Goal: Task Accomplishment & Management: Complete application form

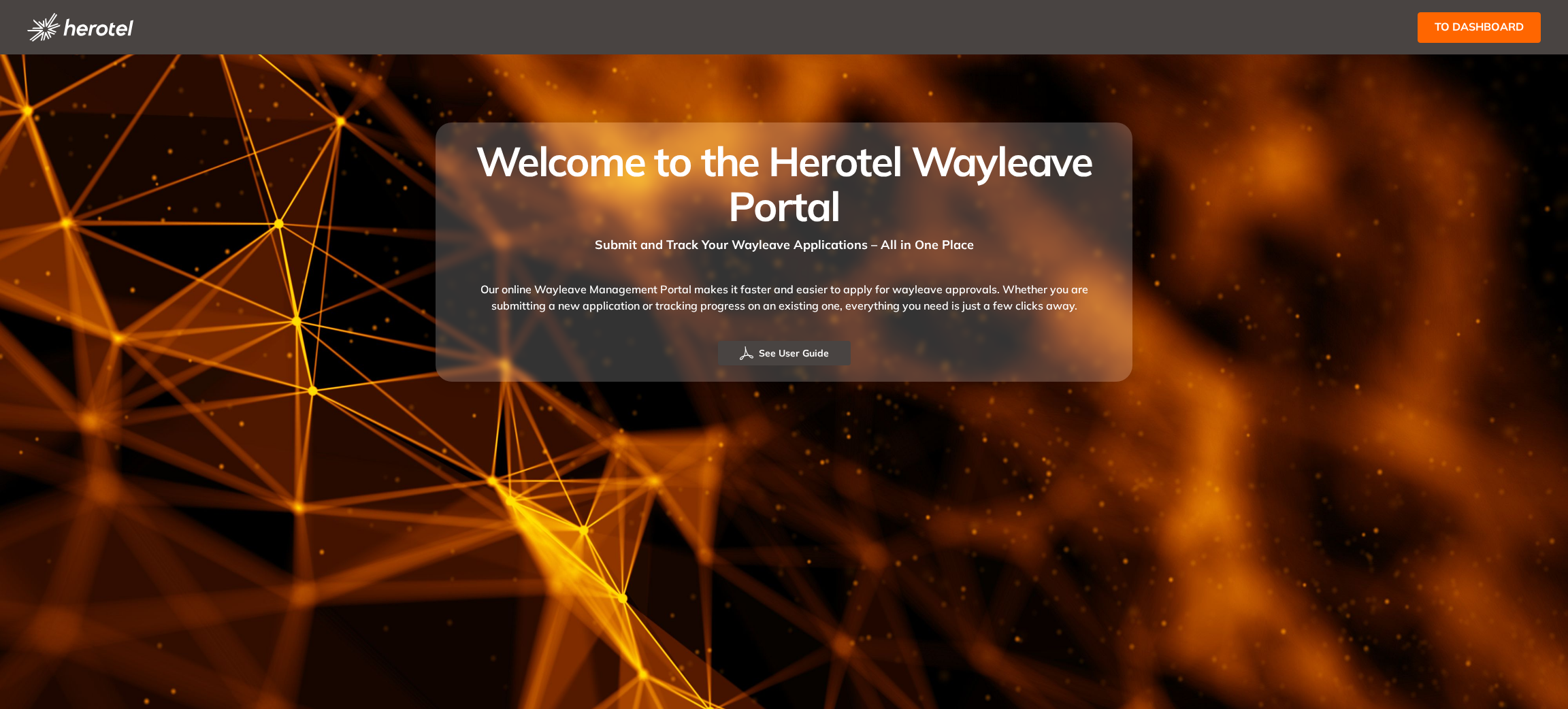
click at [1463, 28] on span "to dashboard" at bounding box center [1479, 27] width 89 height 17
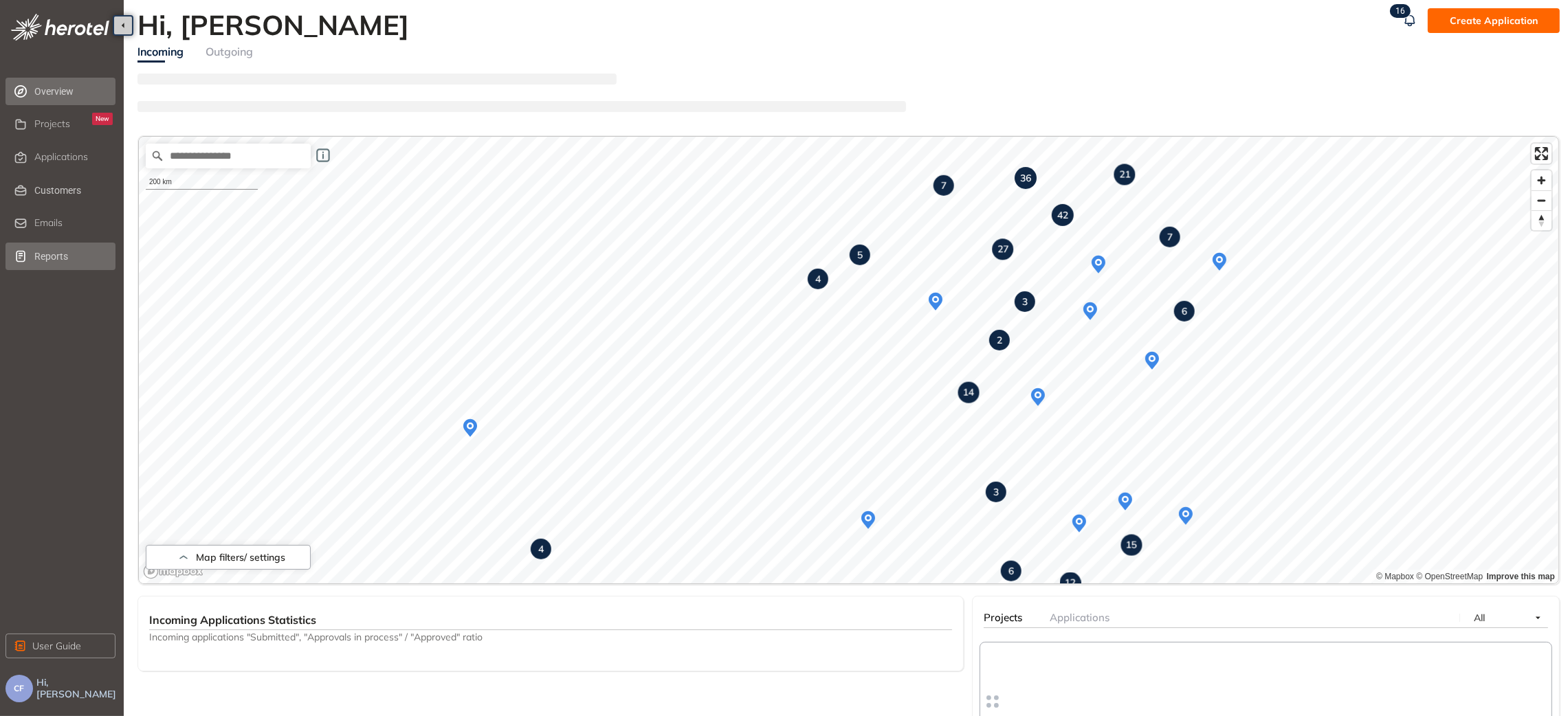
click at [57, 257] on span "Reports" at bounding box center [73, 256] width 79 height 28
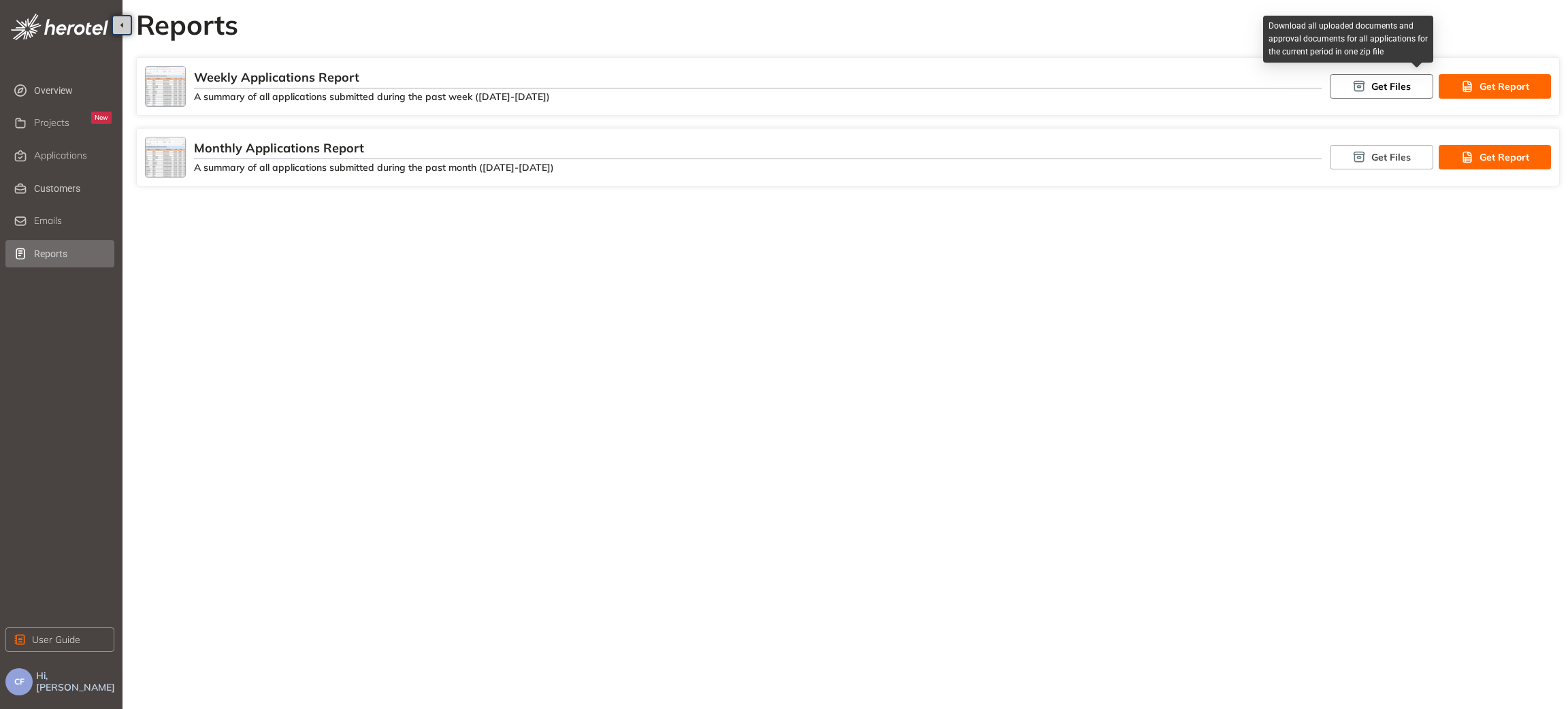
click at [1377, 78] on button "Get Files" at bounding box center [1381, 86] width 103 height 24
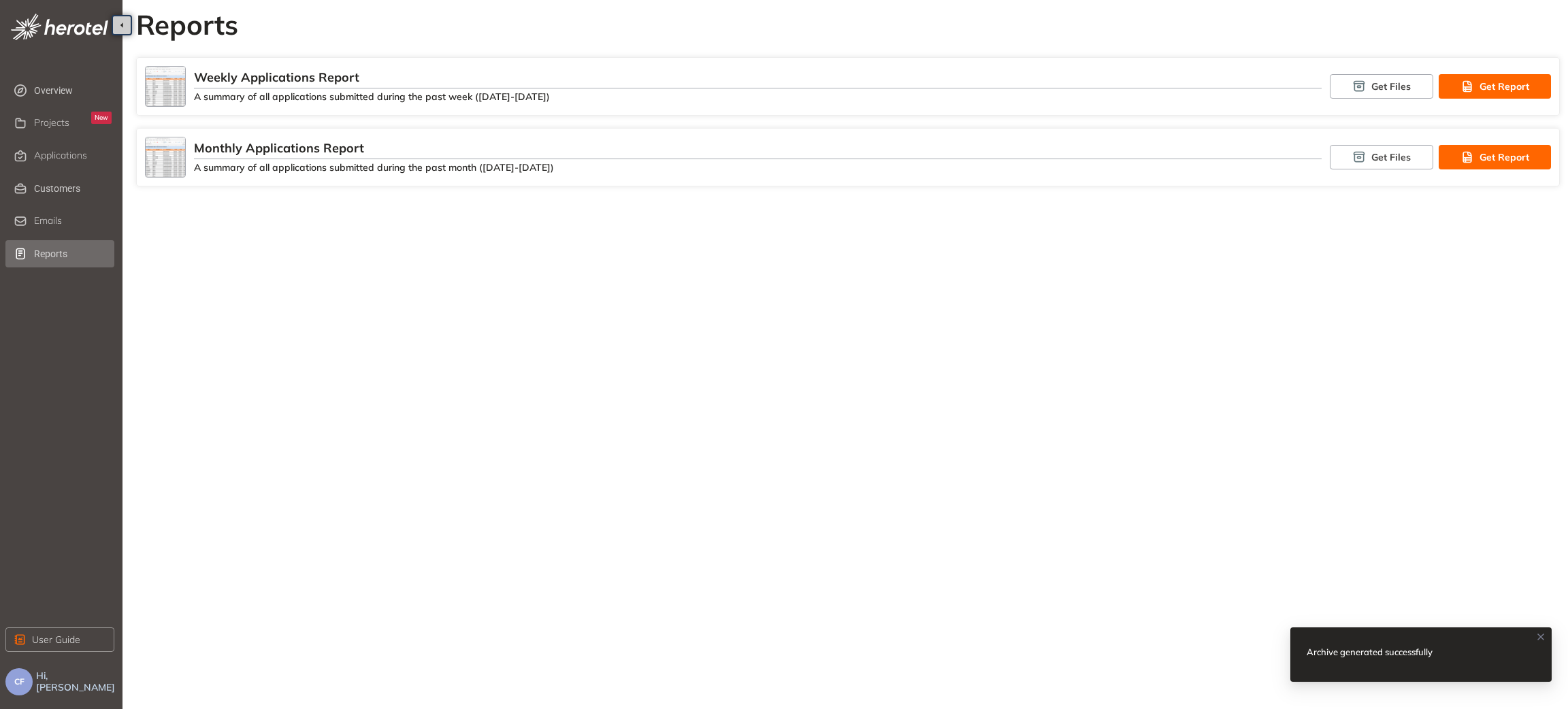
click at [1371, 656] on div "Archive generated successfully" at bounding box center [1378, 652] width 142 height 17
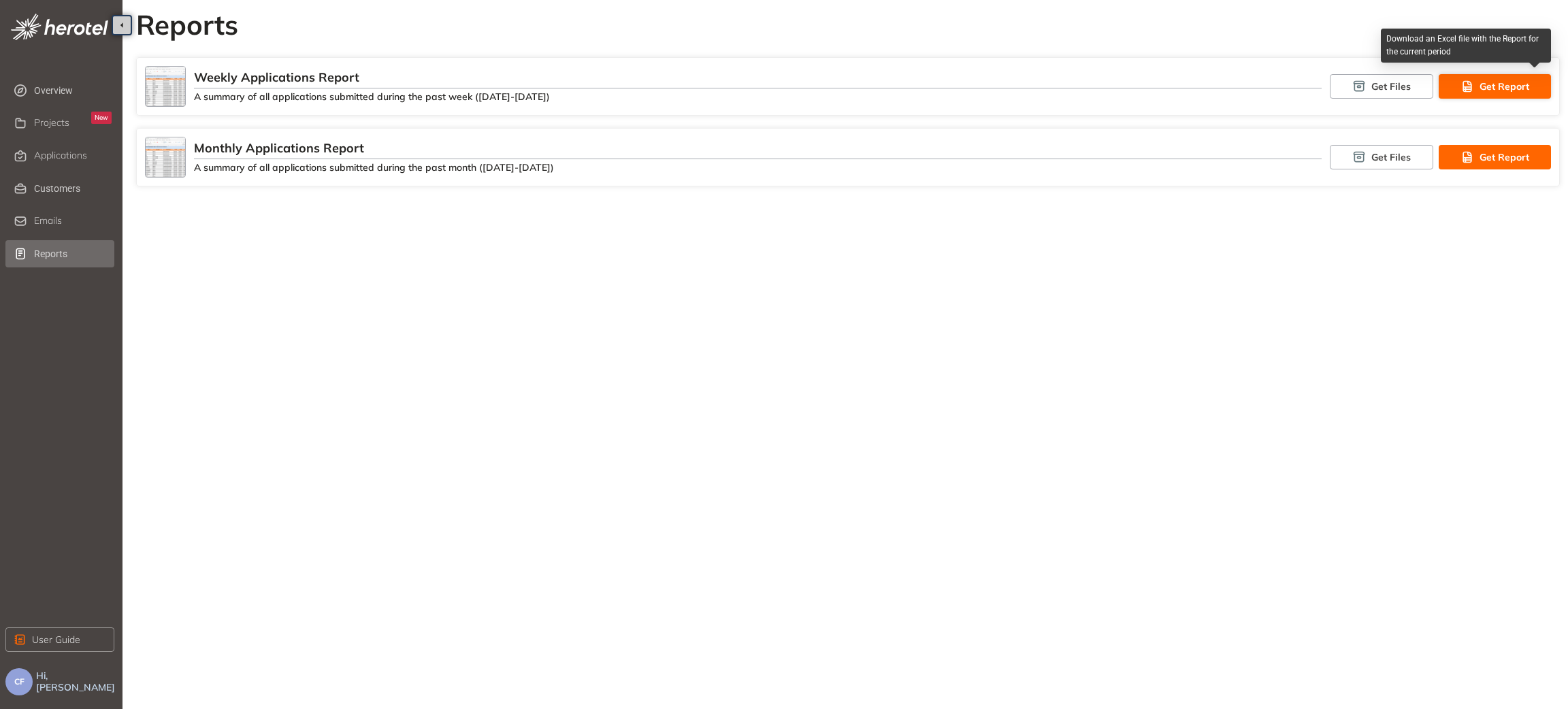
click at [1477, 80] on button "Get Report" at bounding box center [1495, 86] width 113 height 24
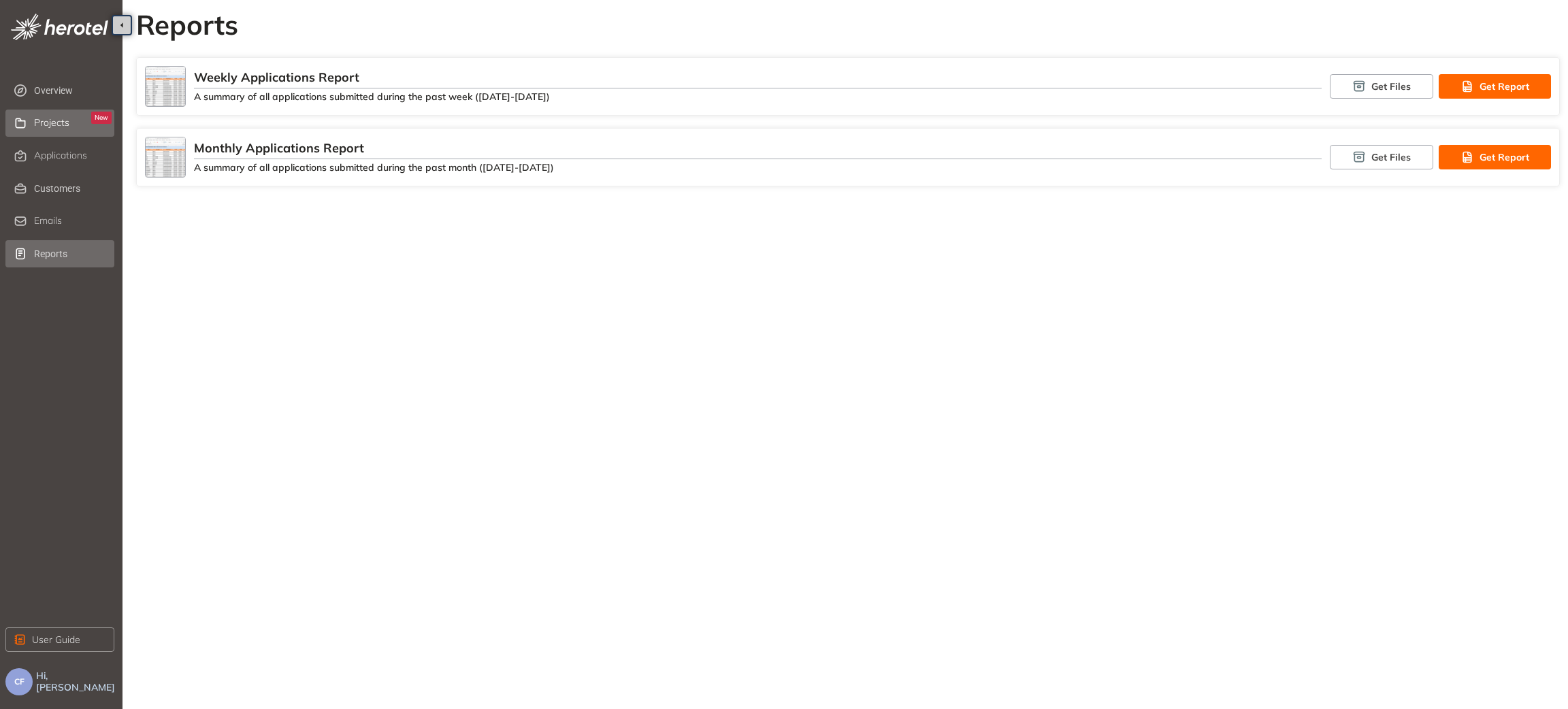
click at [57, 122] on span "Projects" at bounding box center [51, 123] width 35 height 12
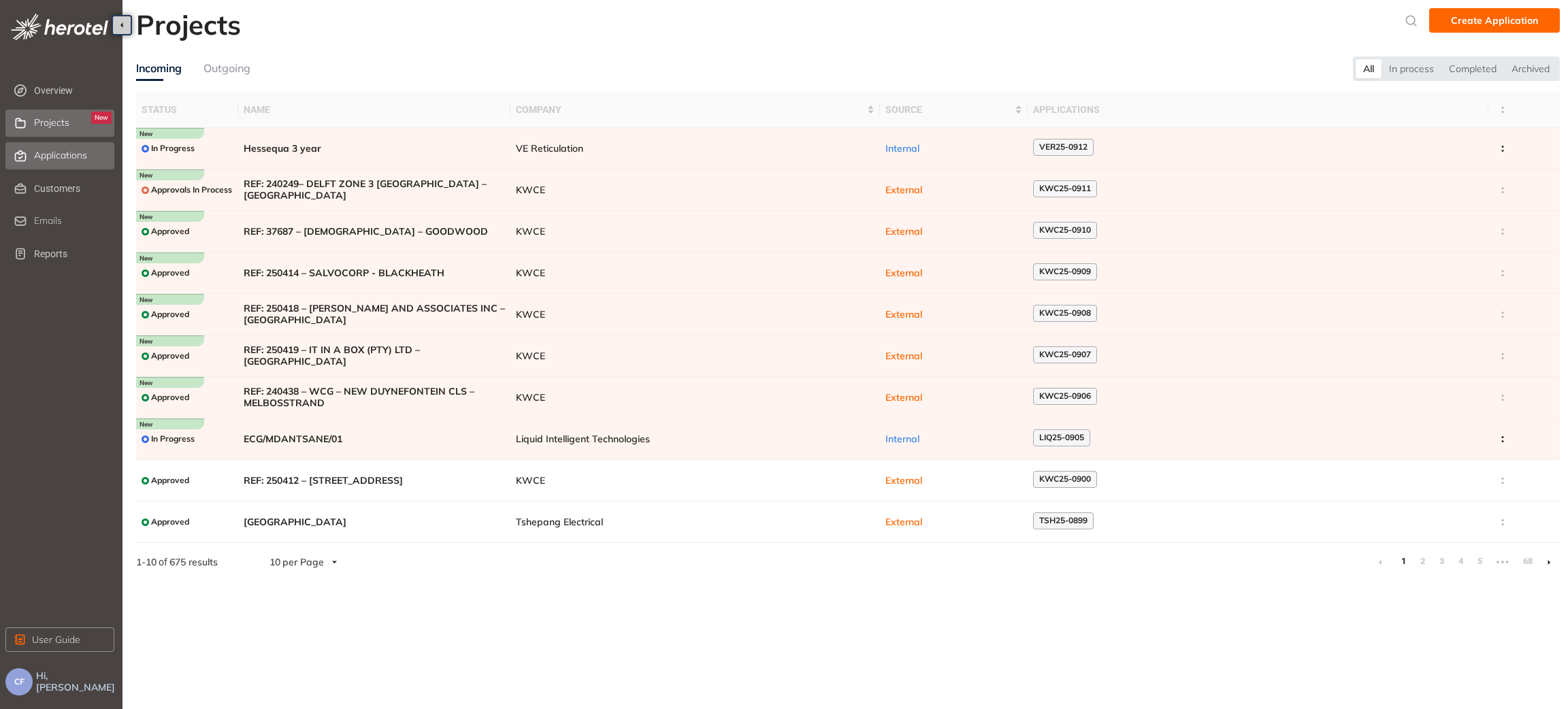
click at [56, 158] on span "Applications" at bounding box center [60, 155] width 53 height 12
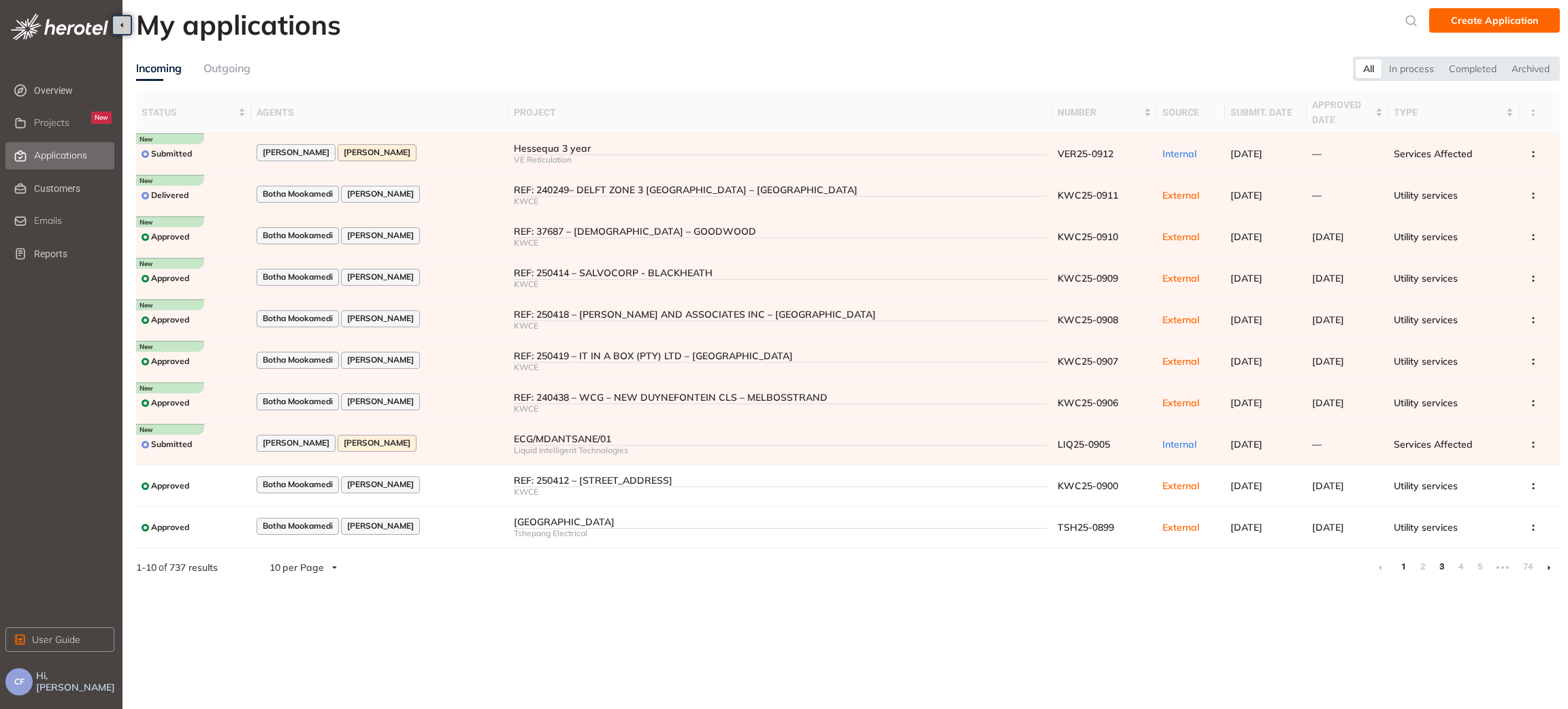
click at [1440, 566] on link "3" at bounding box center [1441, 567] width 13 height 20
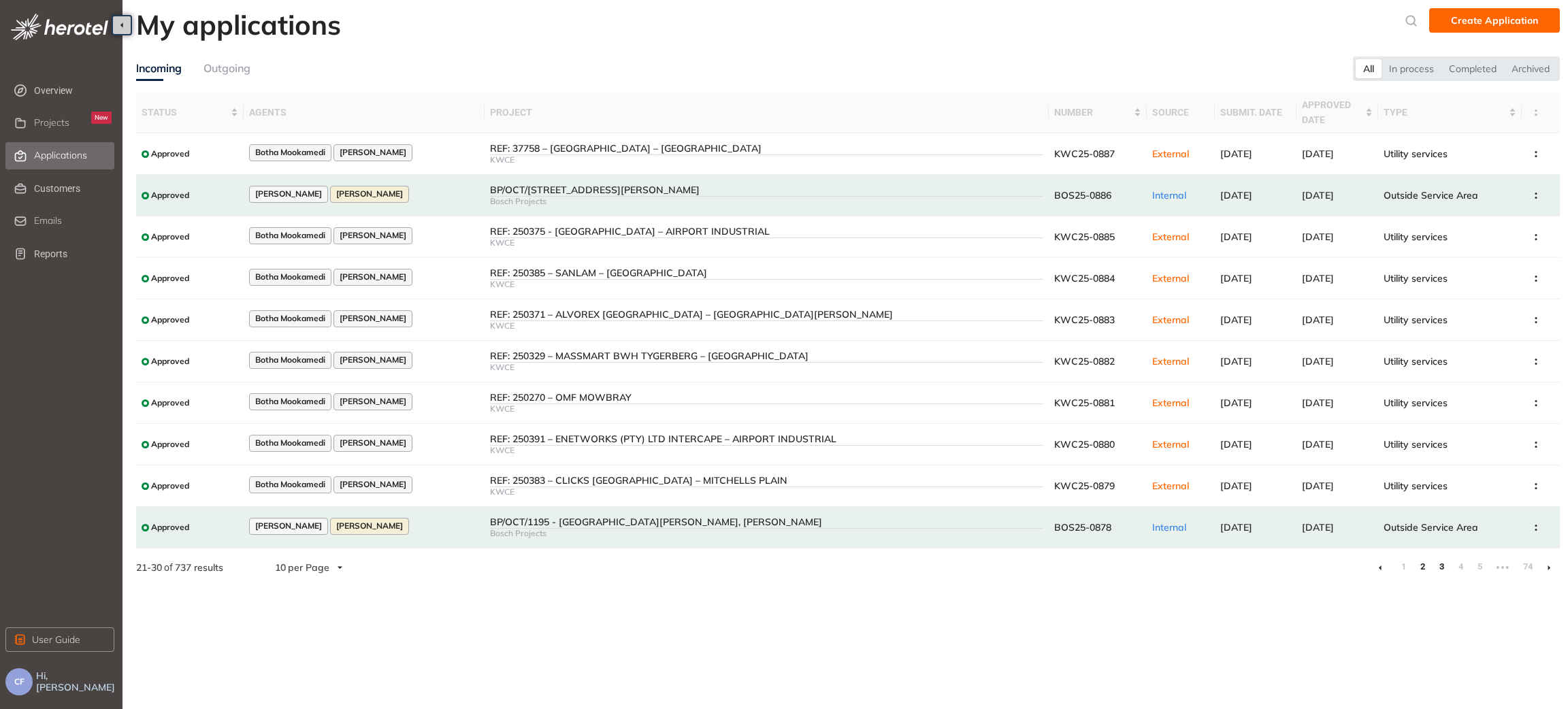
click at [1422, 571] on link "2" at bounding box center [1422, 567] width 13 height 20
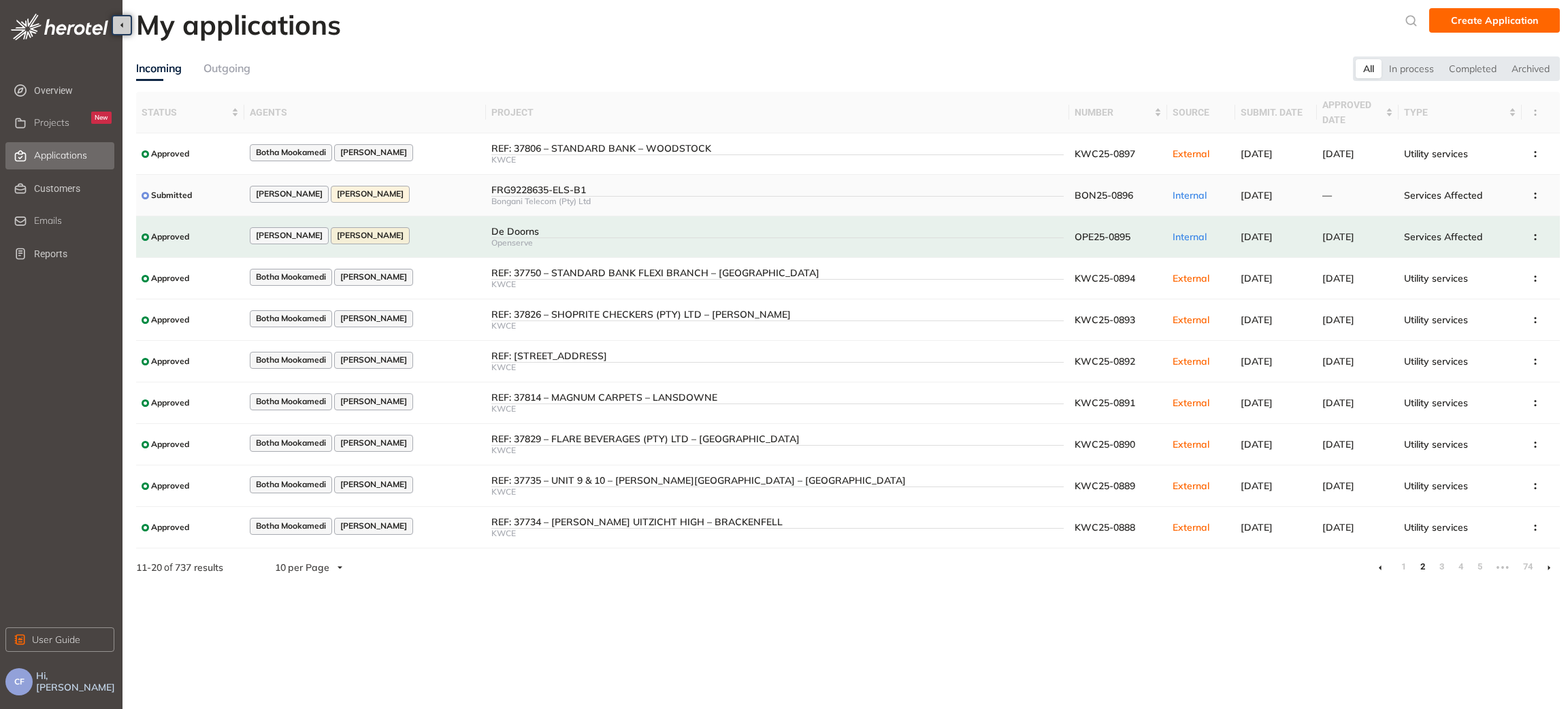
click at [529, 191] on div "FRG9228635-ELS-B1" at bounding box center [777, 190] width 572 height 12
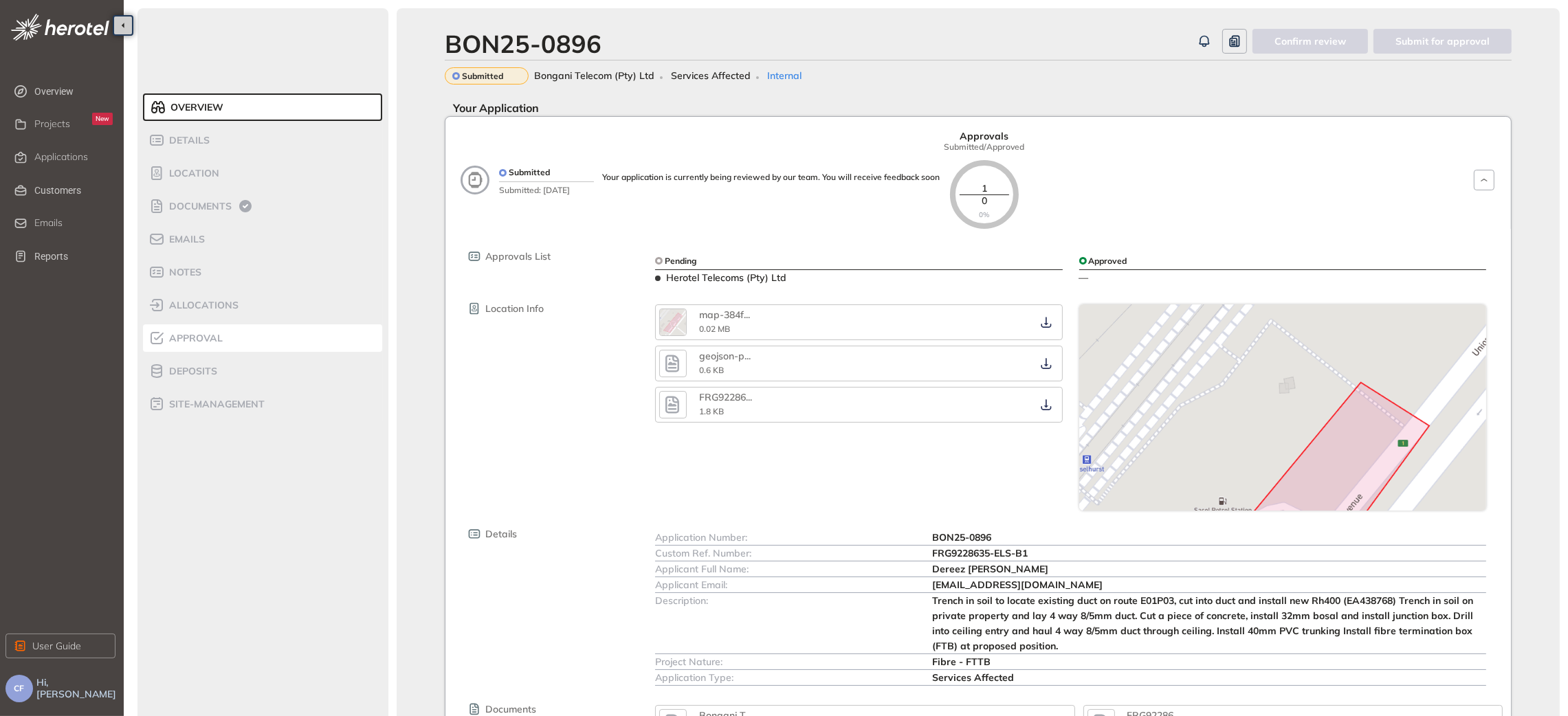
click at [223, 338] on div "Approval" at bounding box center [207, 338] width 117 height 17
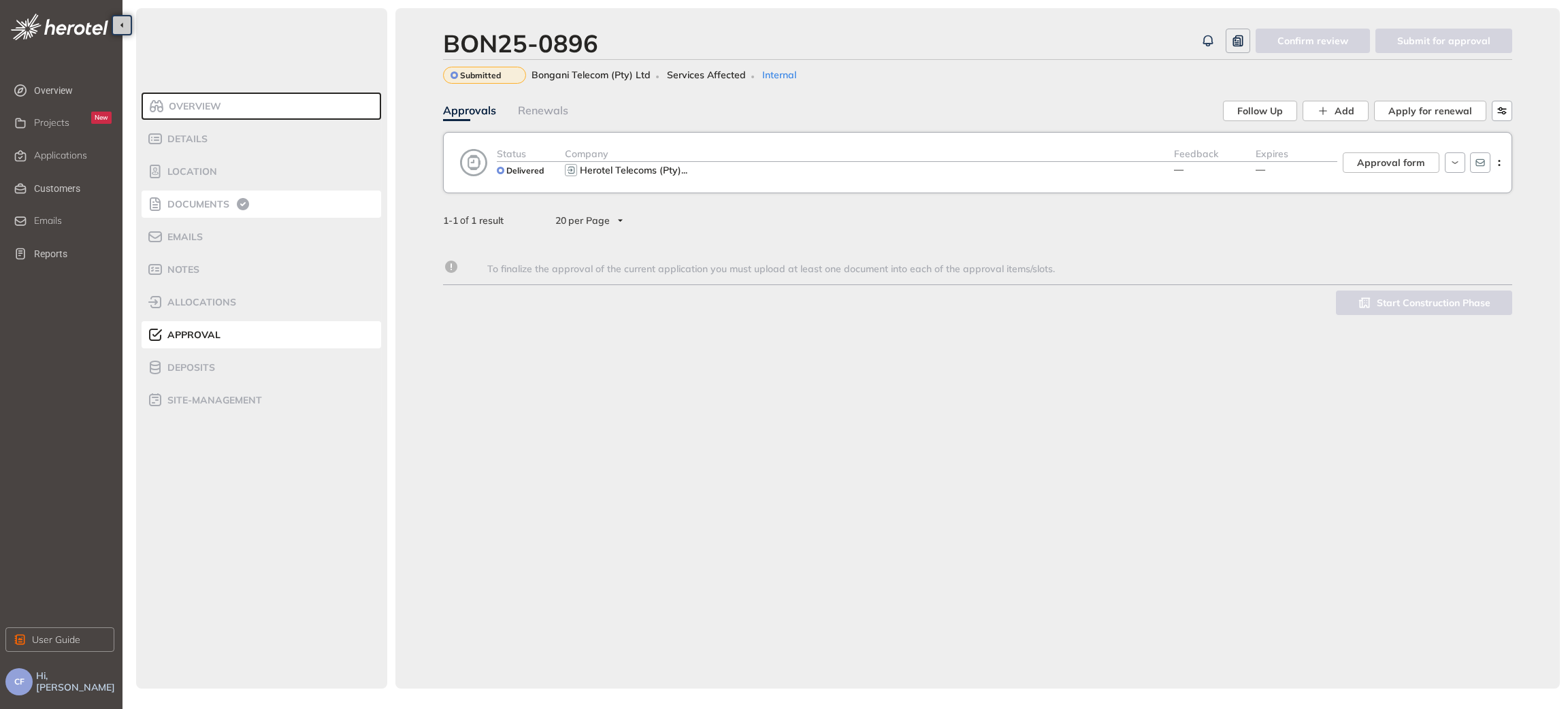
click at [224, 196] on div "Documents" at bounding box center [205, 204] width 116 height 17
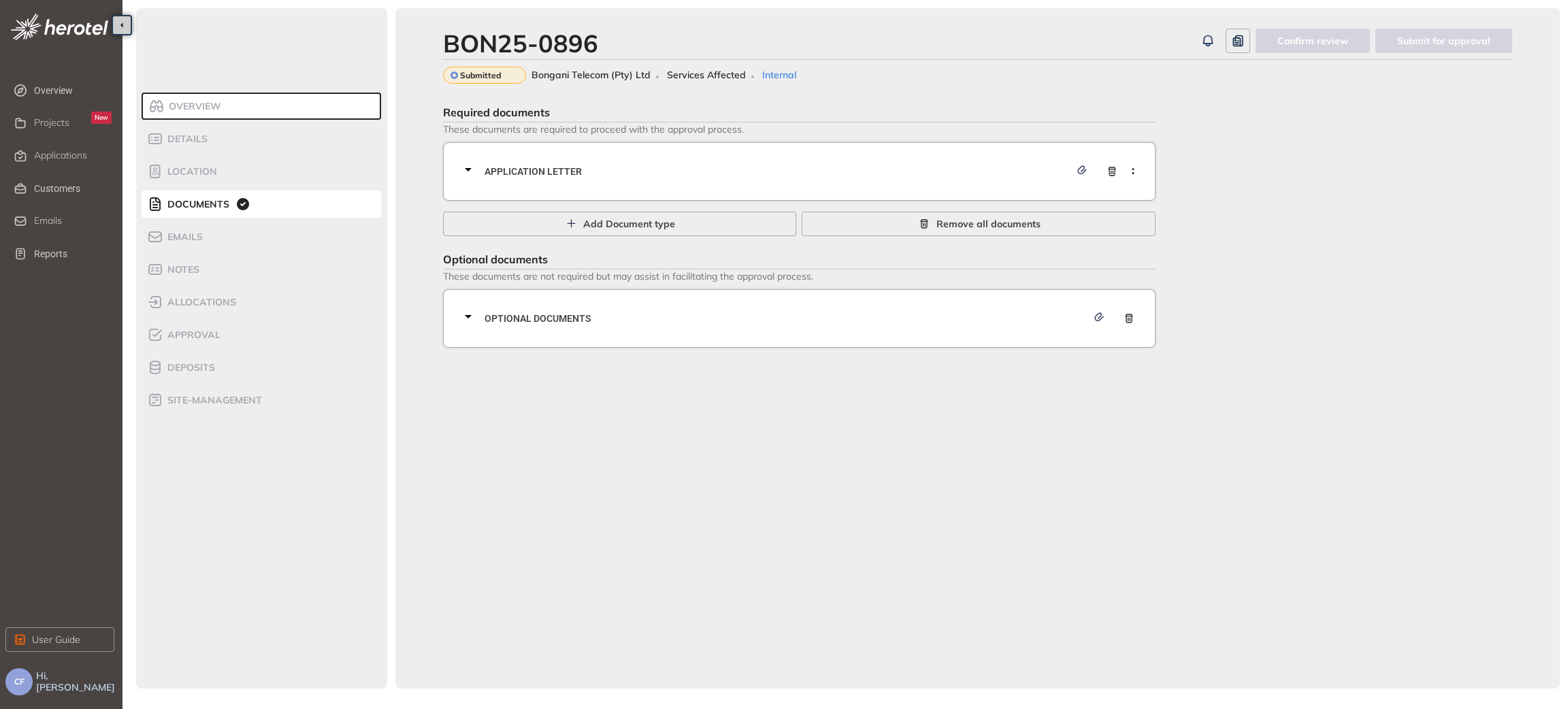
click at [619, 175] on span "Application letter" at bounding box center [778, 171] width 586 height 15
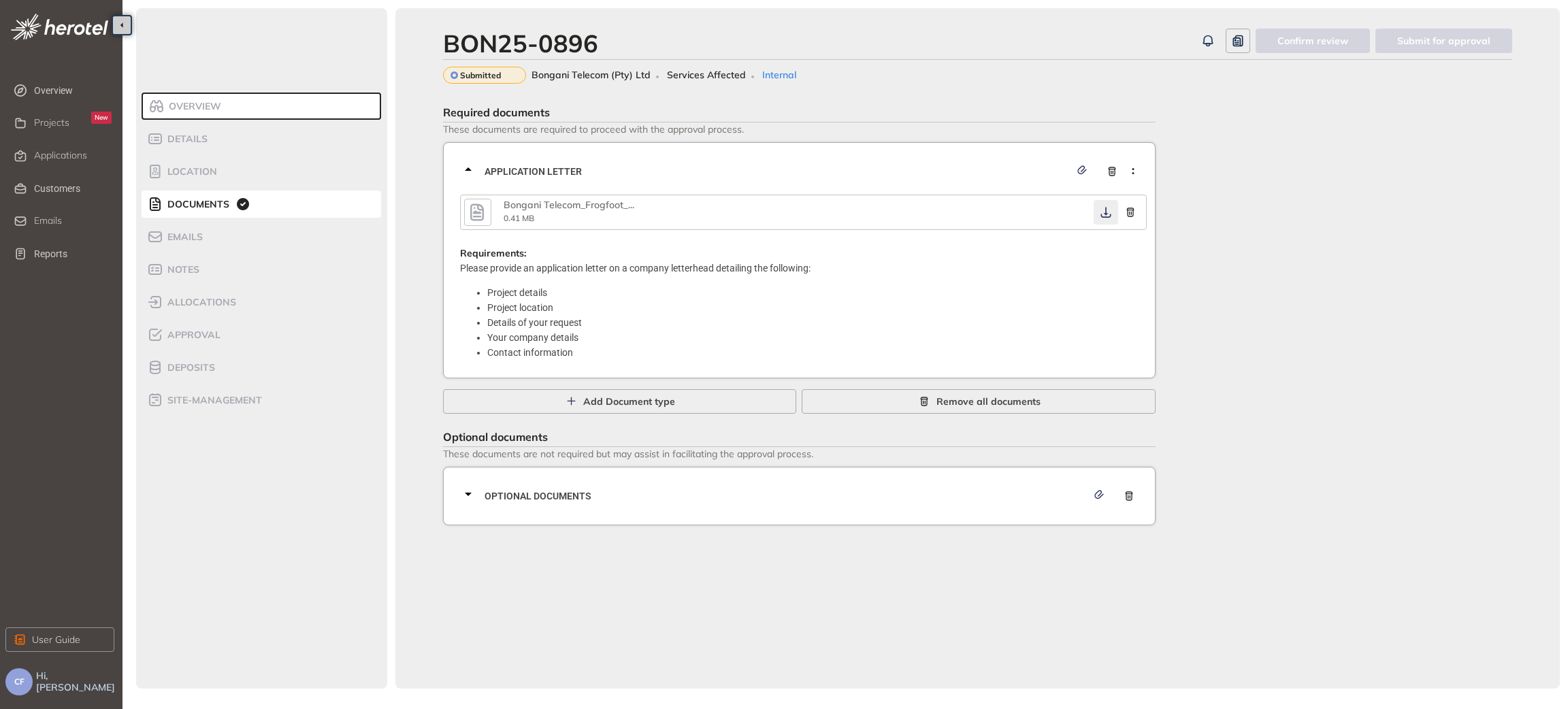
click at [1102, 209] on icon "button" at bounding box center [1105, 212] width 13 height 11
click at [676, 502] on span "Optional documents" at bounding box center [786, 496] width 603 height 15
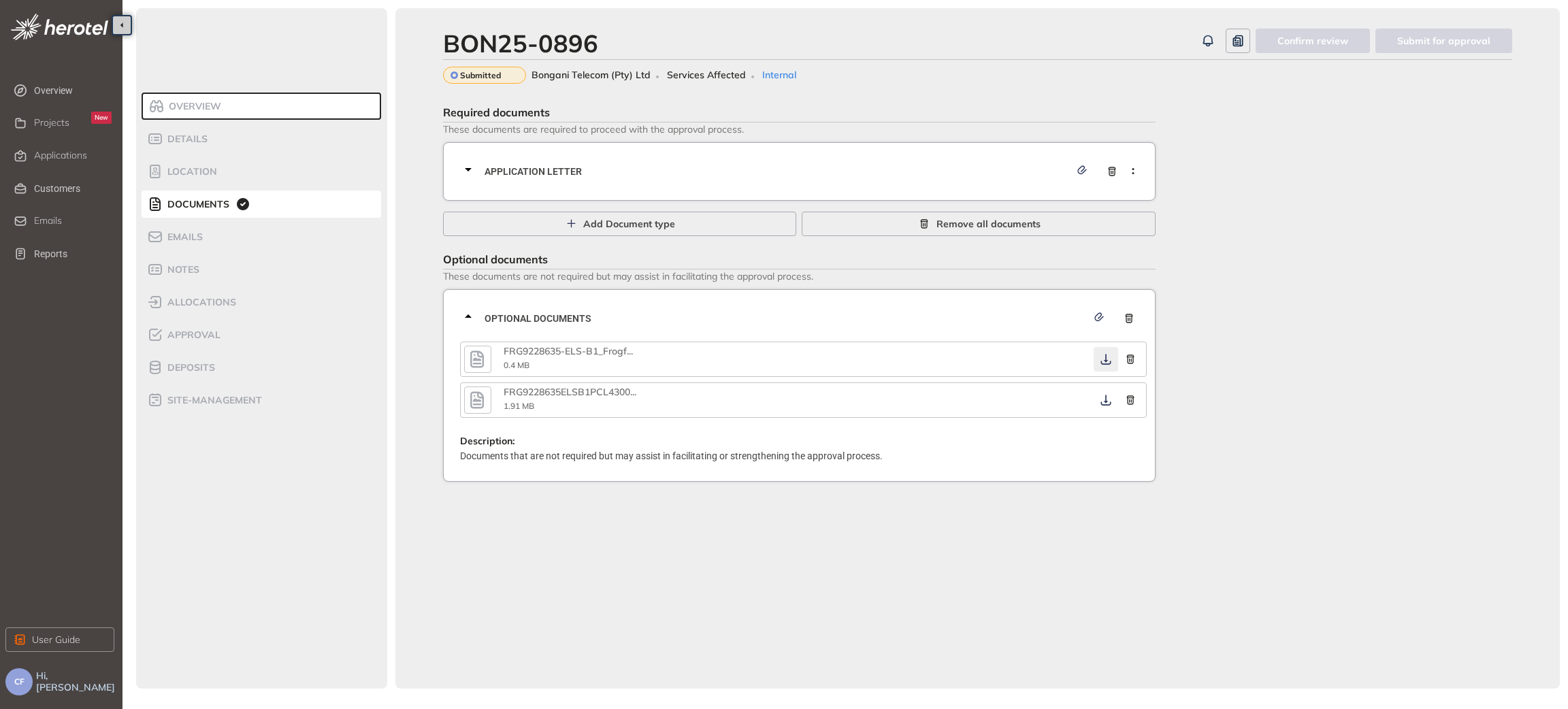
click at [1109, 354] on icon "button" at bounding box center [1105, 360] width 13 height 11
click at [1109, 398] on icon "button" at bounding box center [1105, 401] width 13 height 11
click at [207, 334] on span "Approval" at bounding box center [192, 335] width 57 height 12
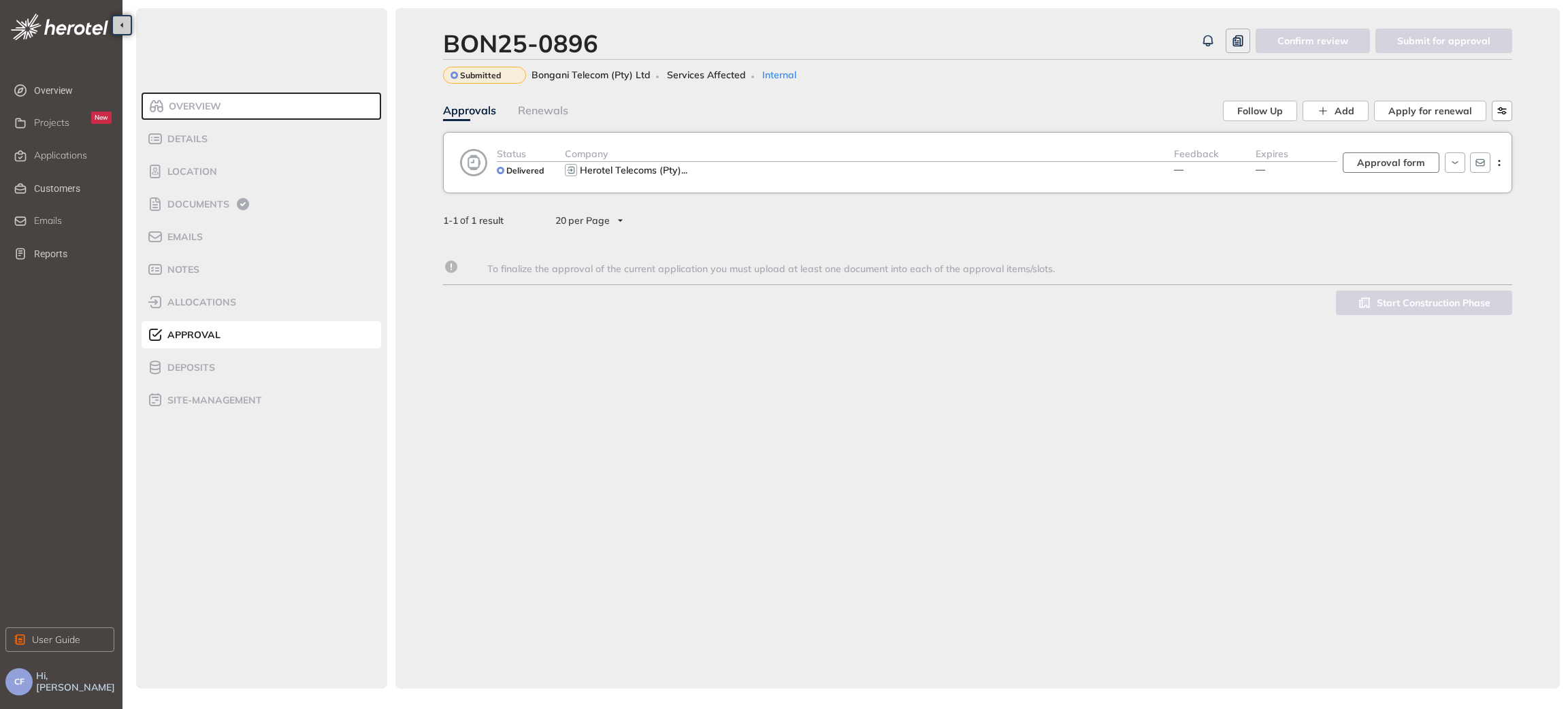
click at [1396, 163] on span "Approval form" at bounding box center [1391, 162] width 68 height 15
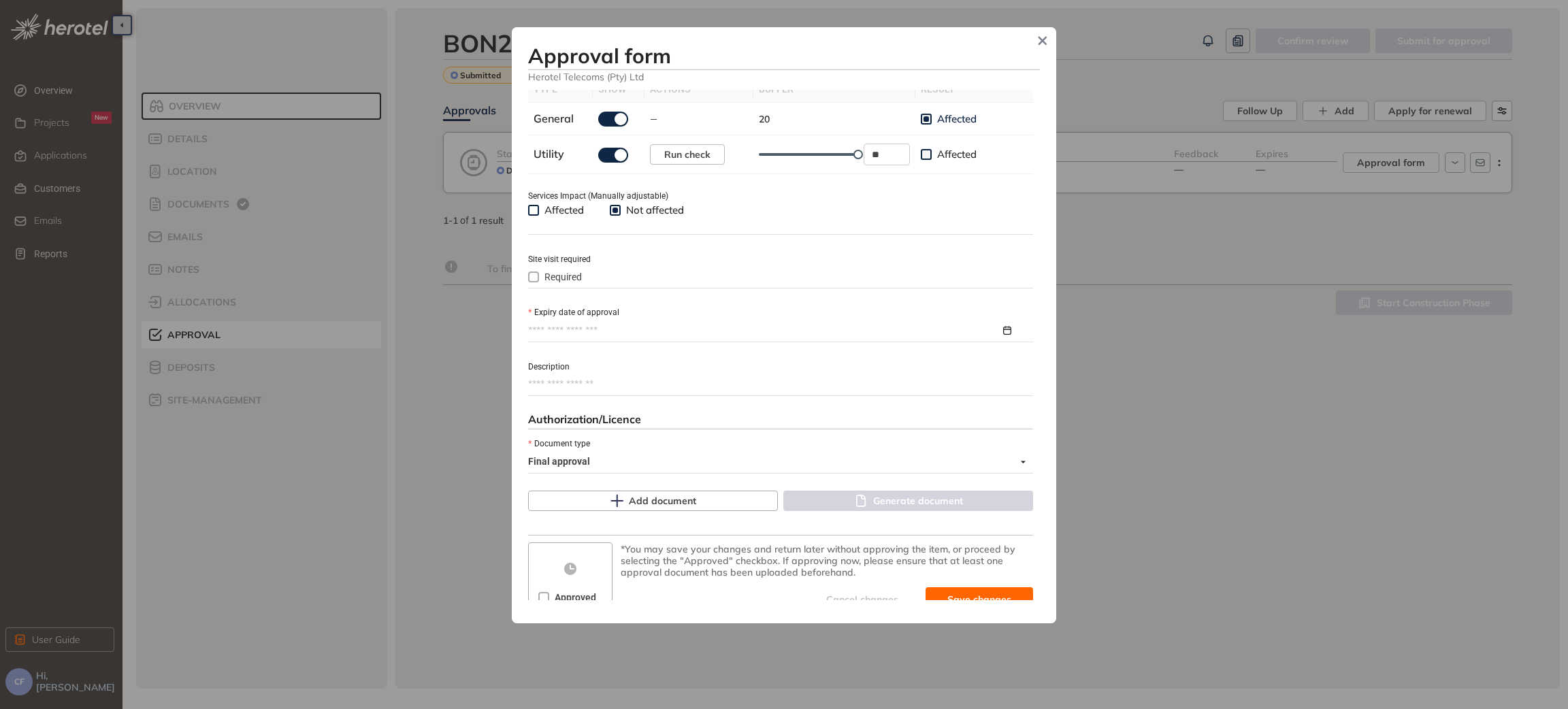
scroll to position [477, 0]
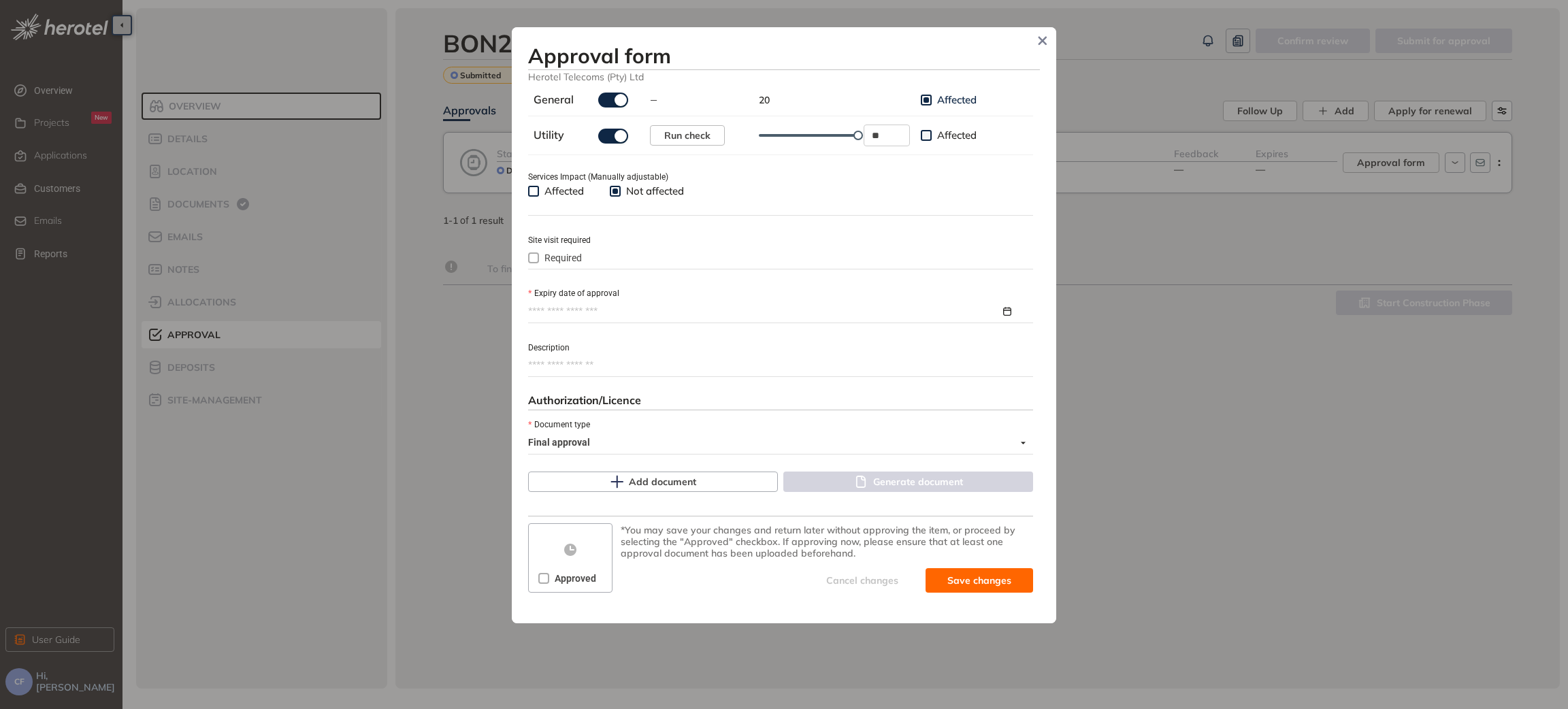
click at [638, 299] on div "Expiry date of approval" at bounding box center [781, 293] width 505 height 15
click at [662, 319] on div at bounding box center [781, 312] width 505 height 20
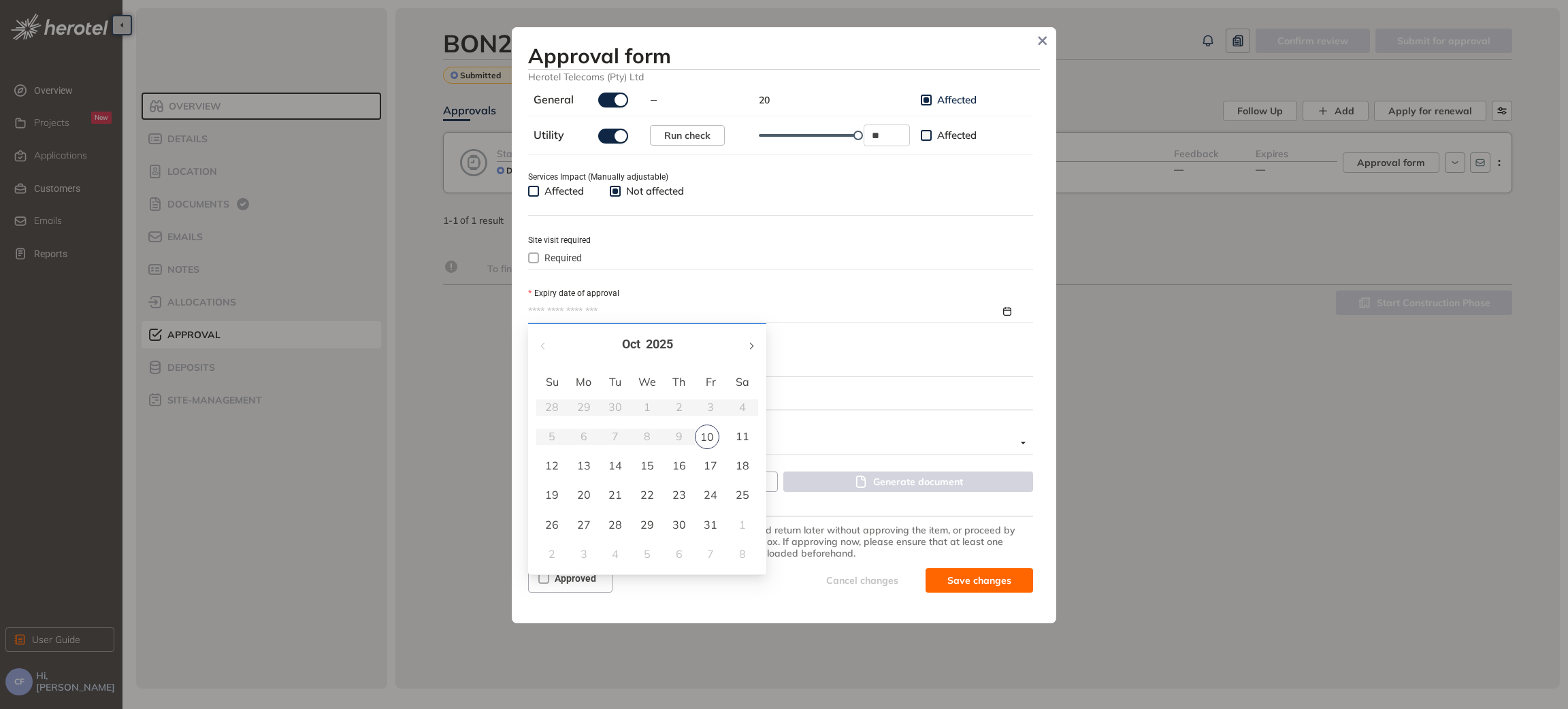
click at [756, 343] on button "button" at bounding box center [750, 344] width 15 height 28
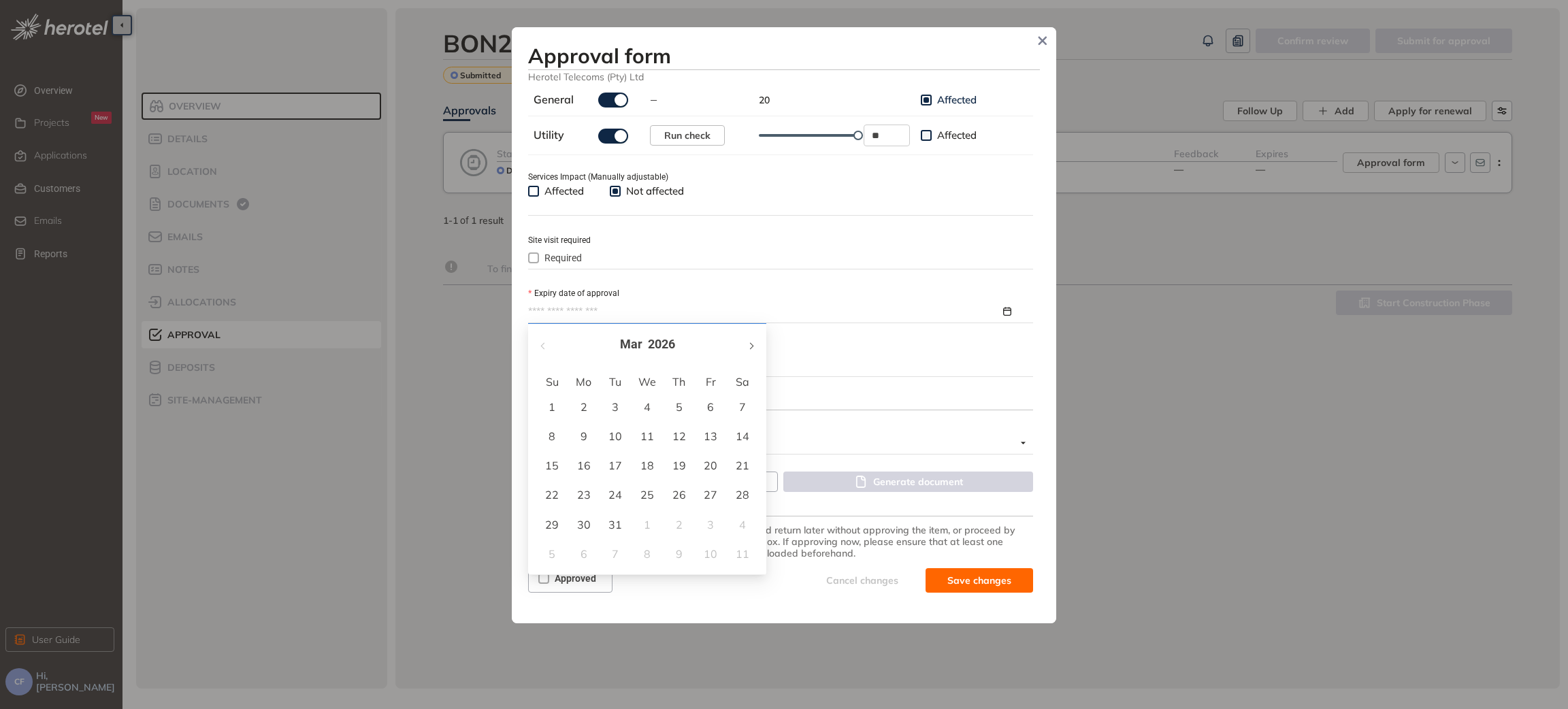
click at [756, 343] on button "button" at bounding box center [750, 344] width 15 height 28
type input "**********"
click at [717, 430] on div "10" at bounding box center [710, 436] width 17 height 17
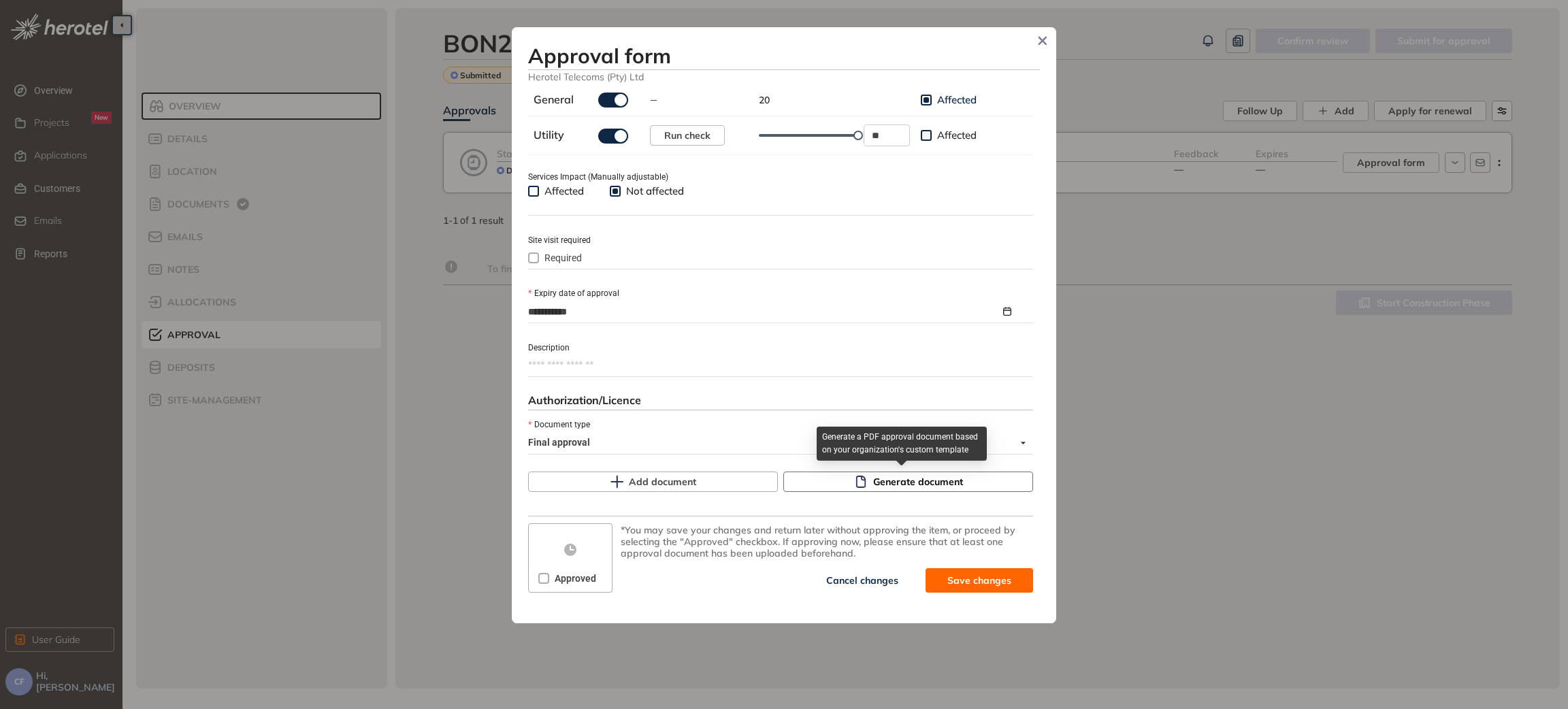
click at [882, 480] on span "Generate document" at bounding box center [918, 482] width 90 height 15
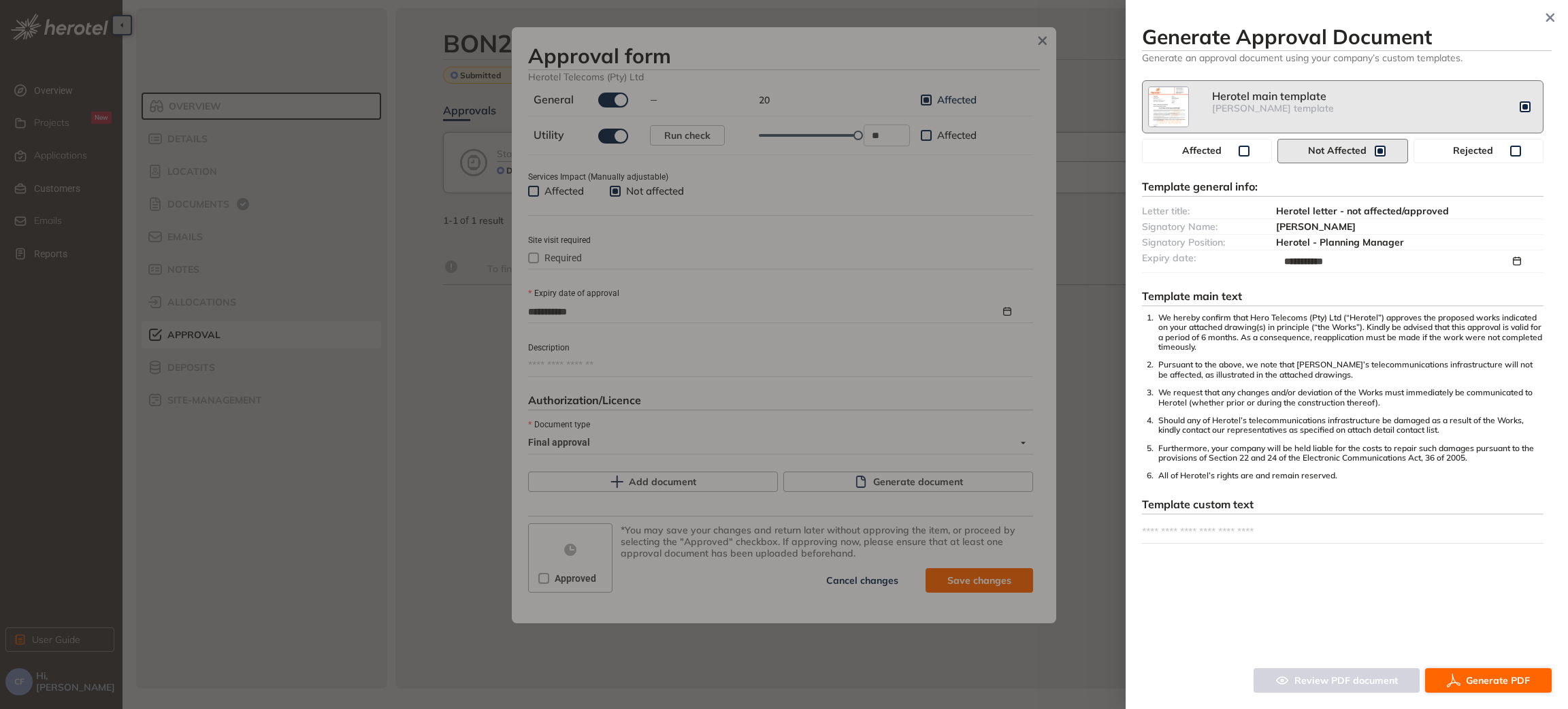
click at [1494, 677] on span "Generate PDF" at bounding box center [1498, 680] width 64 height 15
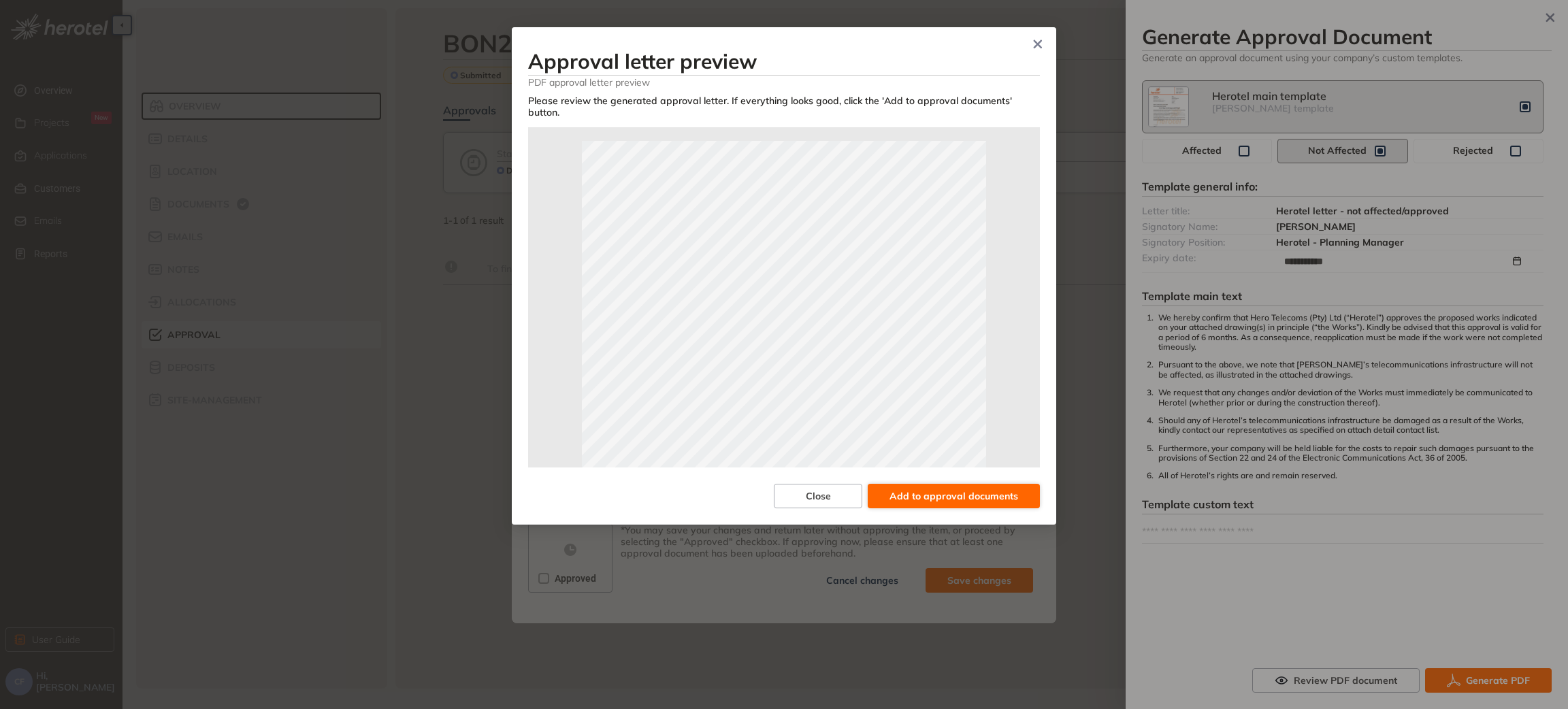
click at [941, 489] on span "Add to approval documents" at bounding box center [953, 496] width 128 height 15
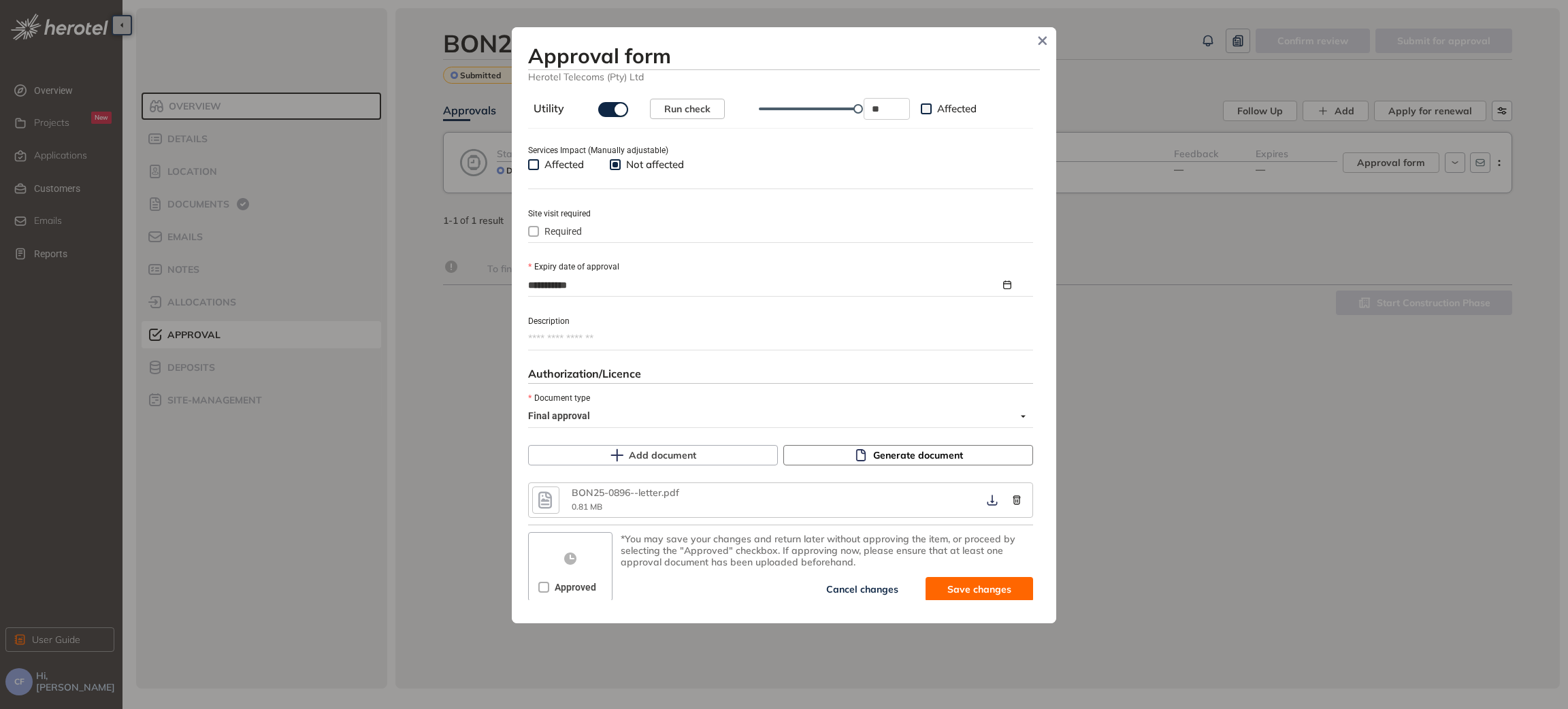
scroll to position [512, 0]
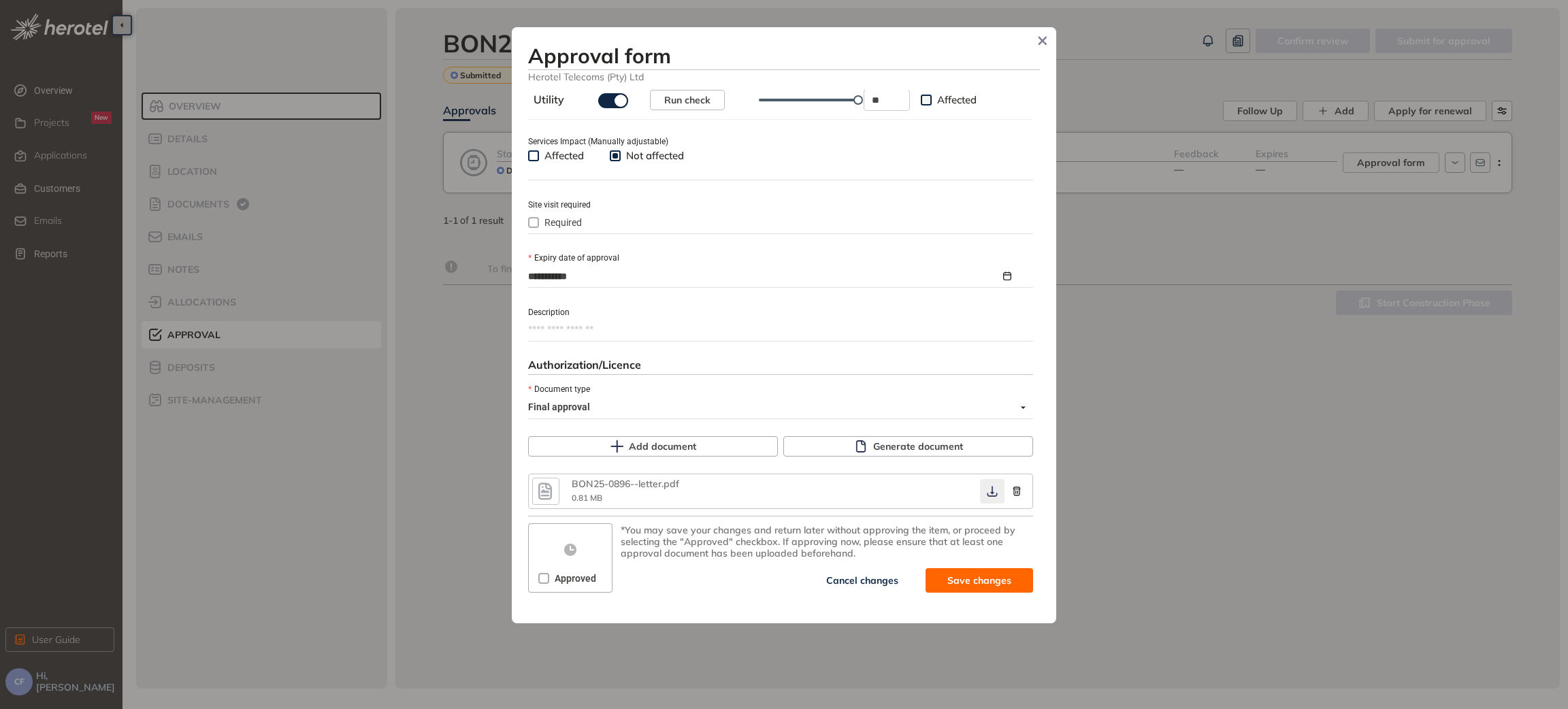
click at [986, 496] on icon "button" at bounding box center [992, 491] width 13 height 11
click at [930, 578] on span "Save and approve" at bounding box center [969, 580] width 85 height 15
type textarea "**********"
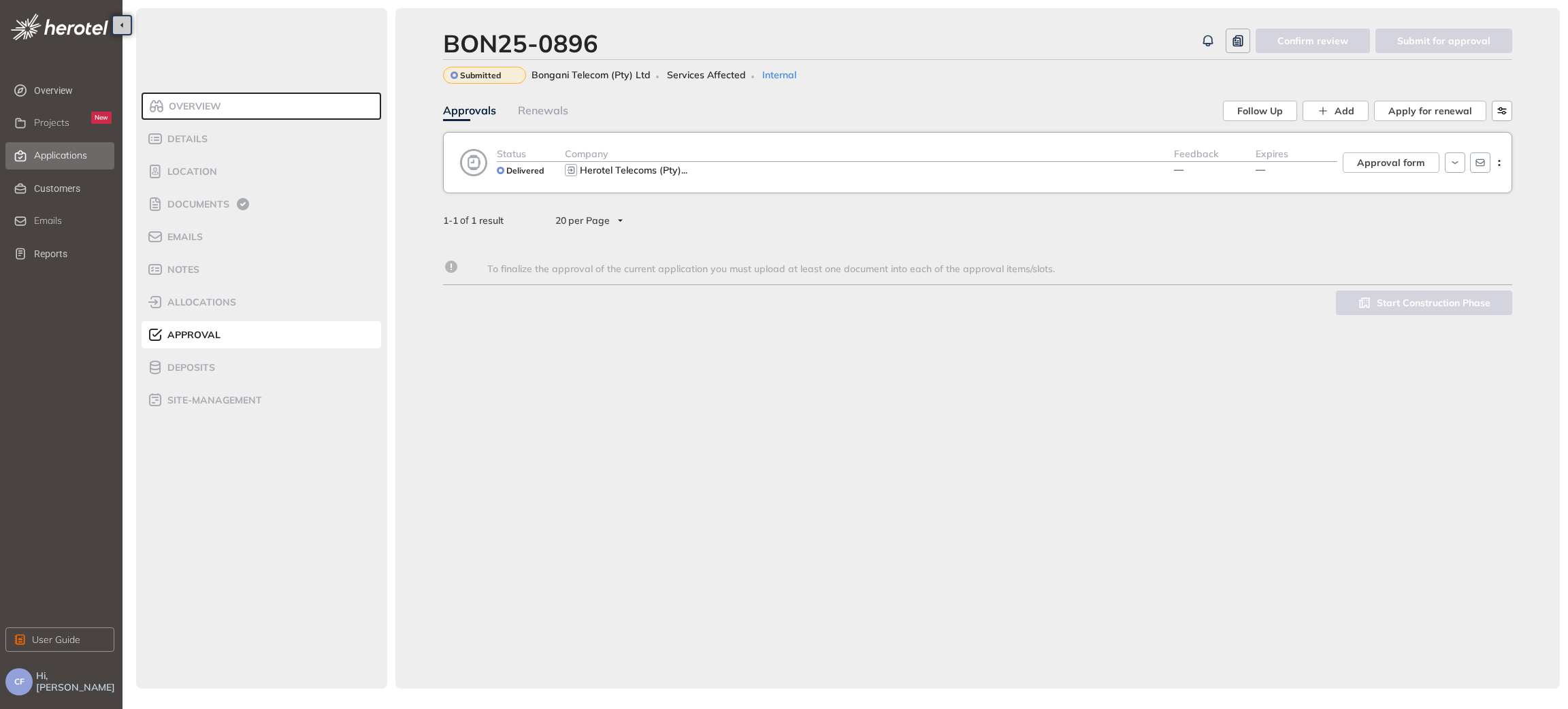
click at [58, 155] on span "Applications" at bounding box center [60, 155] width 53 height 12
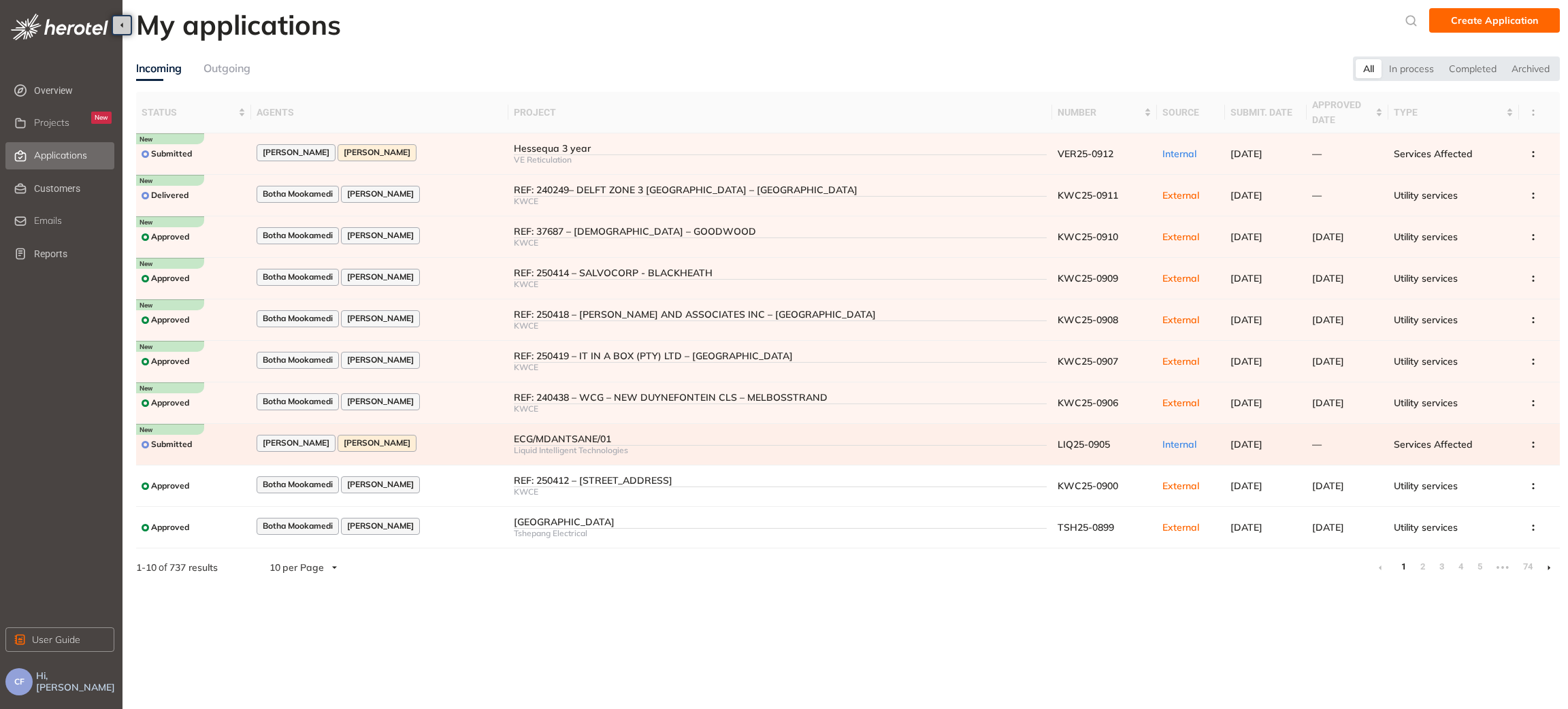
click at [568, 441] on div "ECG/MDANTSANE/01" at bounding box center [780, 439] width 533 height 12
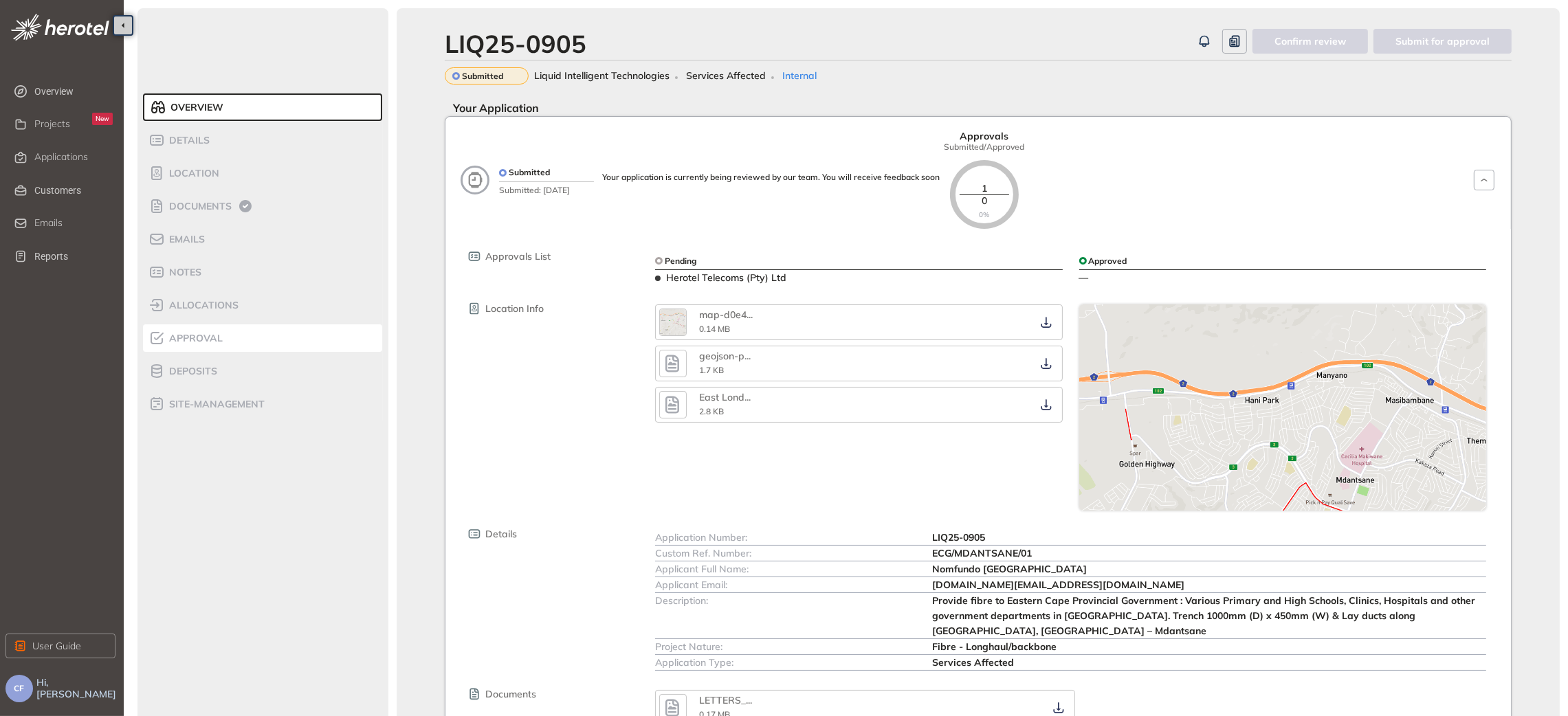
click at [217, 328] on li "Approval" at bounding box center [262, 338] width 239 height 28
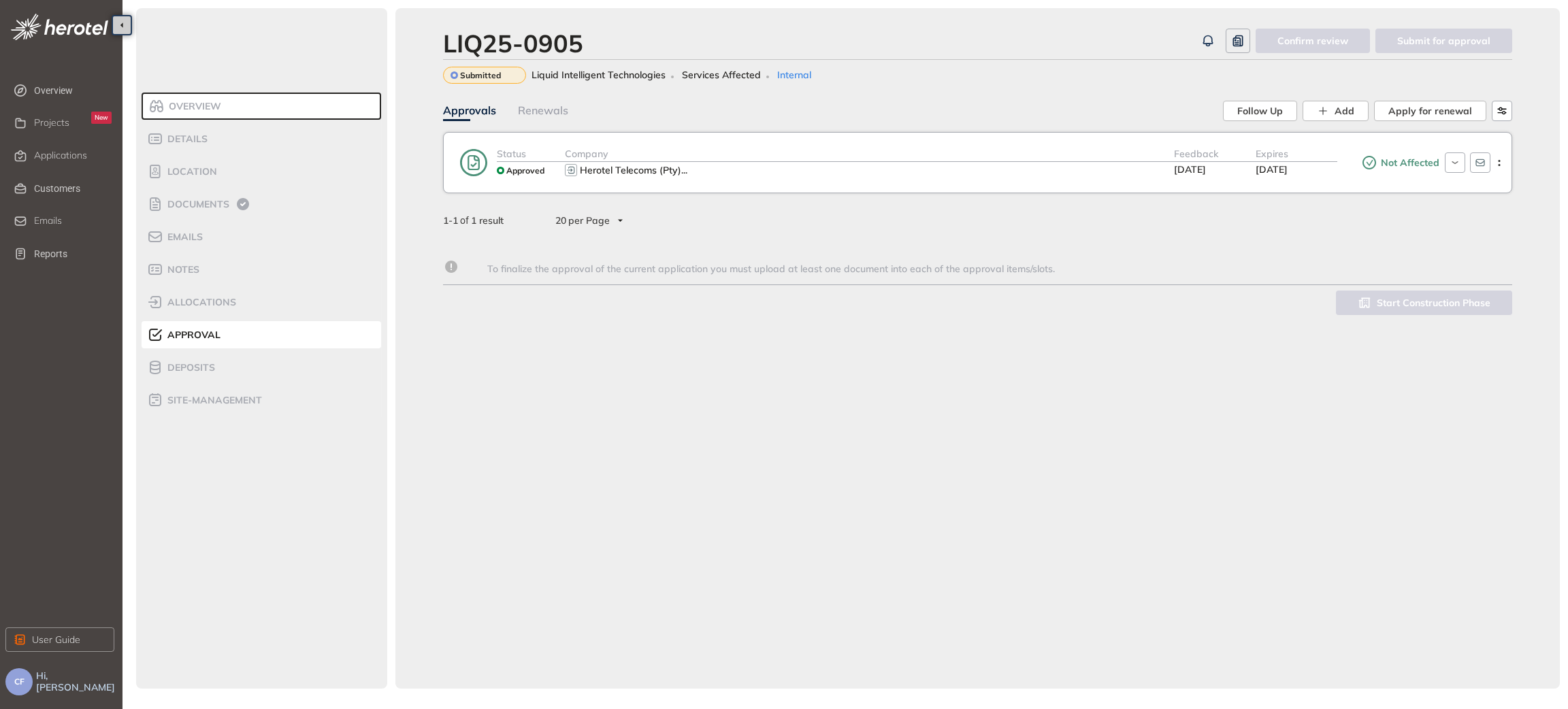
click at [44, 140] on ul "Overview Projects New Applications Customers Emails Reports" at bounding box center [64, 172] width 117 height 196
click at [46, 145] on div "Applications" at bounding box center [72, 155] width 78 height 23
